Goal: Navigation & Orientation: Find specific page/section

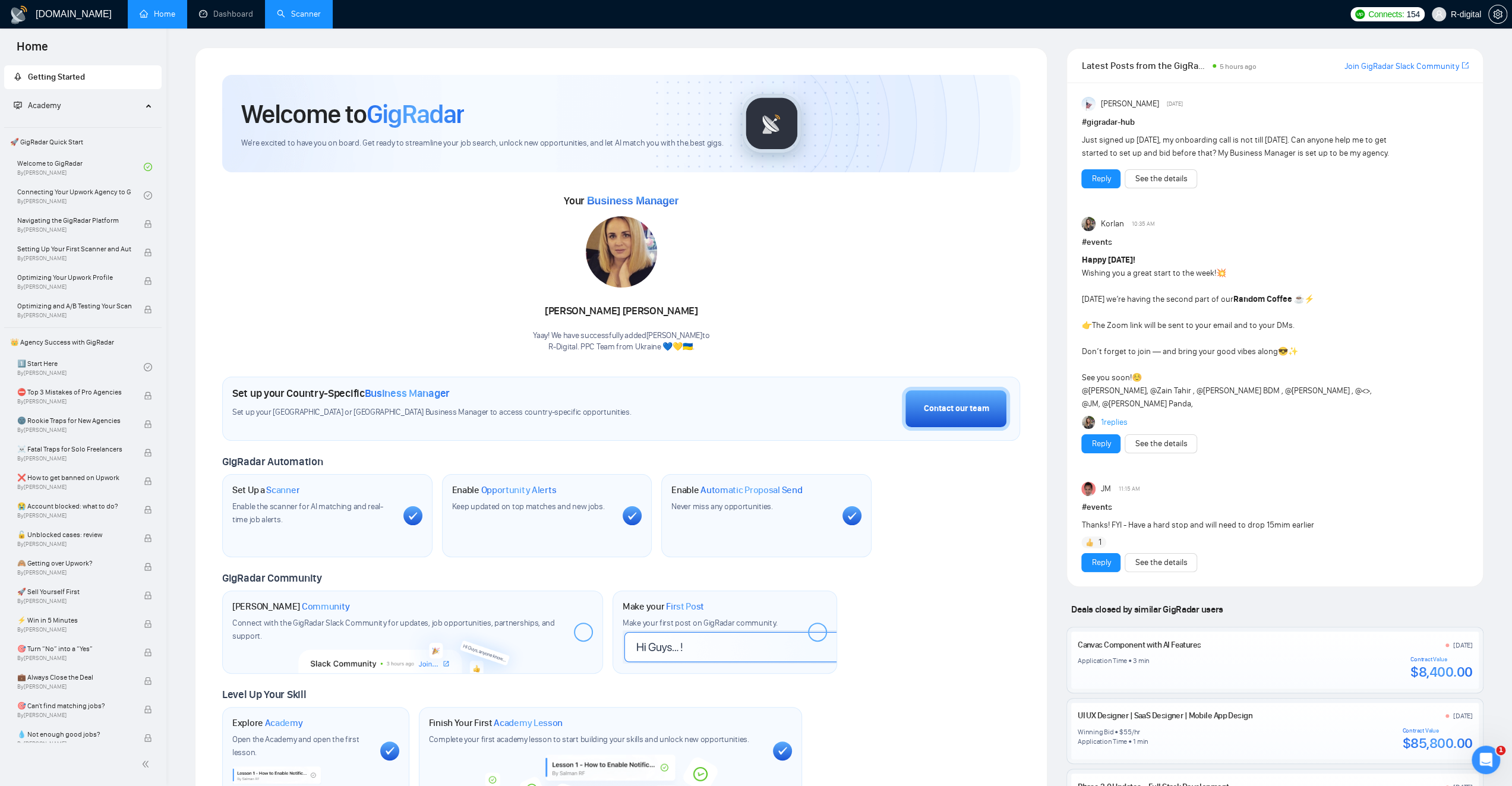
click at [304, 18] on link "Scanner" at bounding box center [299, 14] width 44 height 10
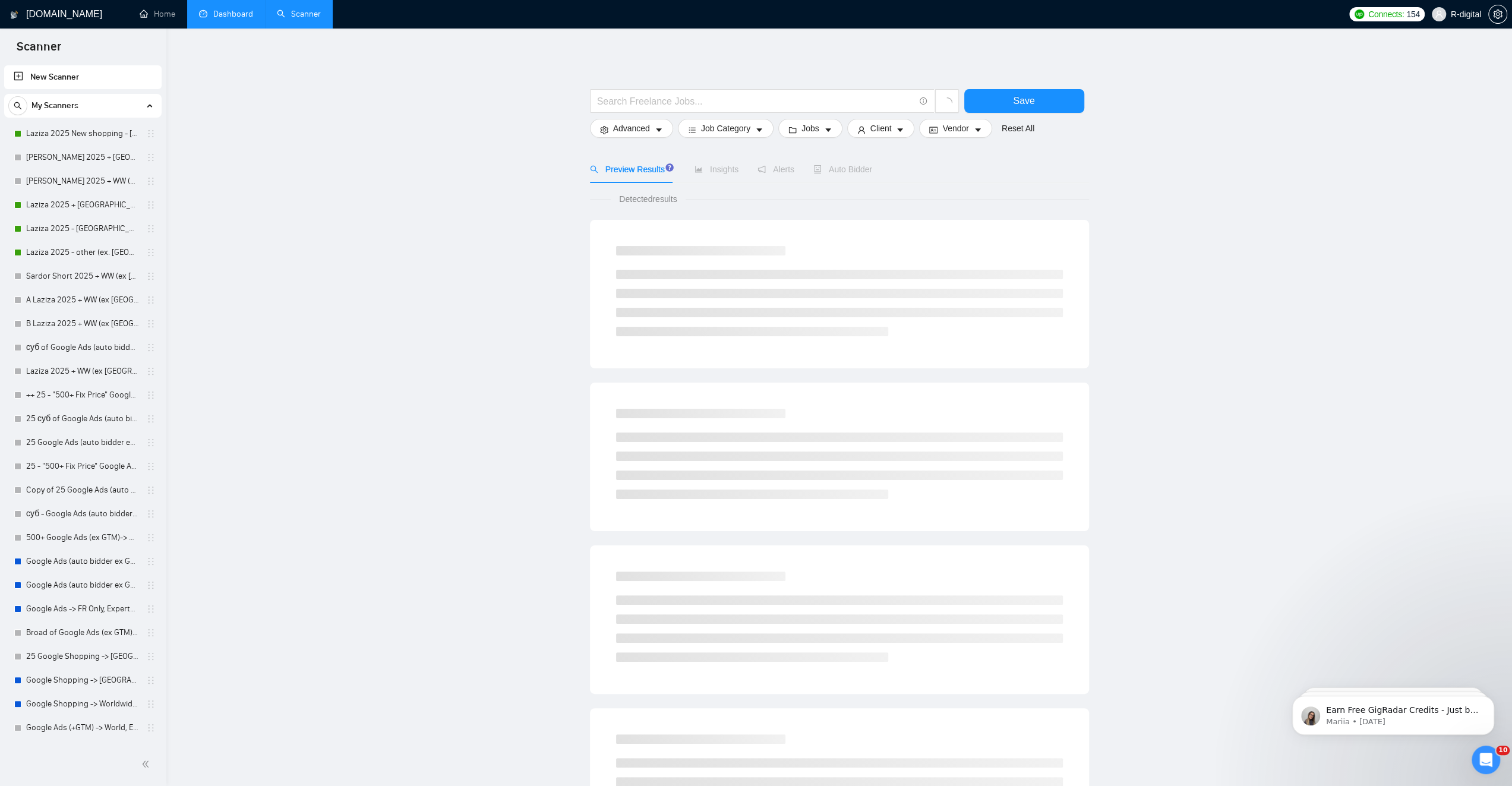
click at [217, 19] on link "Dashboard" at bounding box center [226, 14] width 54 height 10
